Goal: Check status: Check status

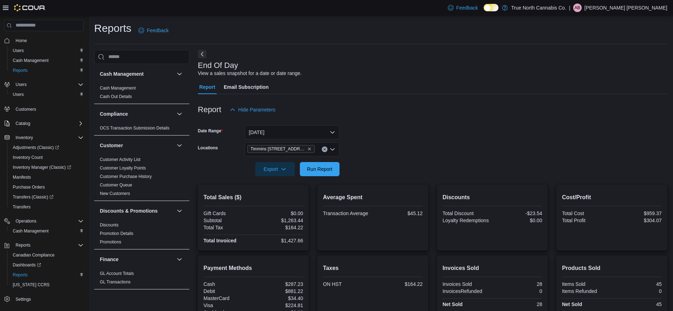
scroll to position [70, 0]
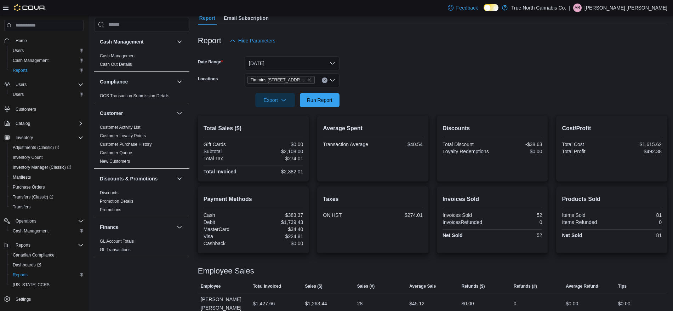
scroll to position [85, 0]
